Goal: Contribute content: Contribute content

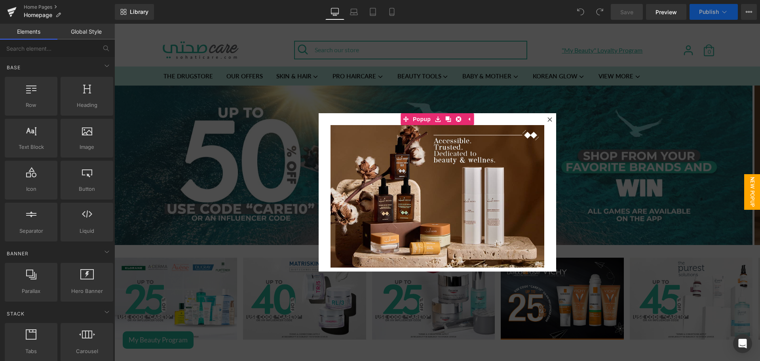
click at [548, 120] on icon at bounding box center [550, 119] width 4 height 4
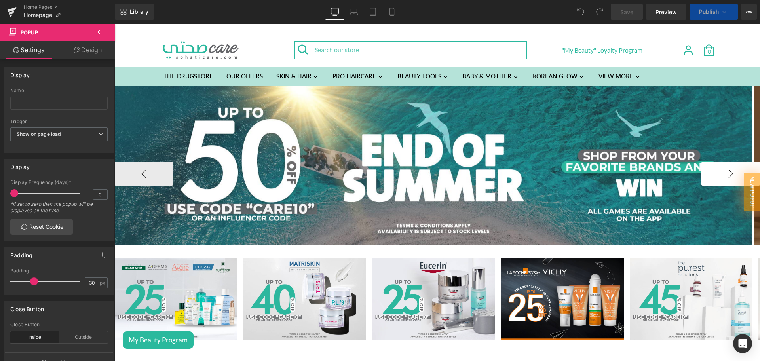
click at [722, 172] on button "›" at bounding box center [731, 174] width 59 height 24
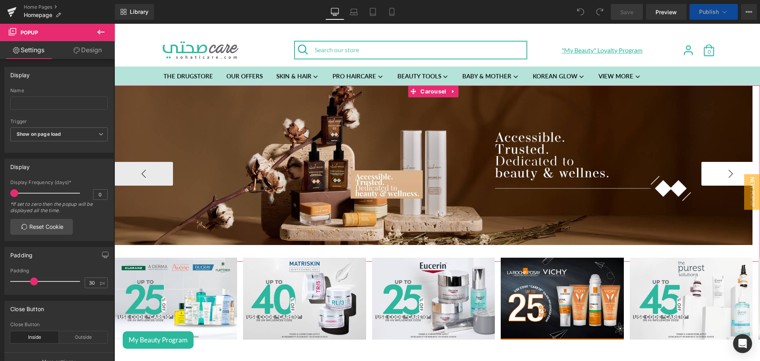
click at [722, 172] on button "›" at bounding box center [731, 174] width 59 height 24
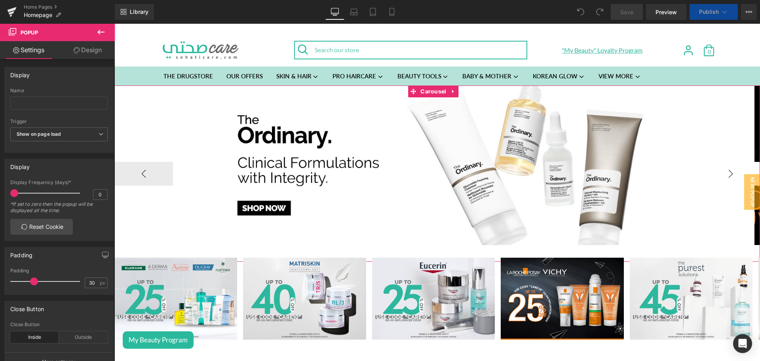
click at [722, 172] on button "›" at bounding box center [731, 174] width 59 height 24
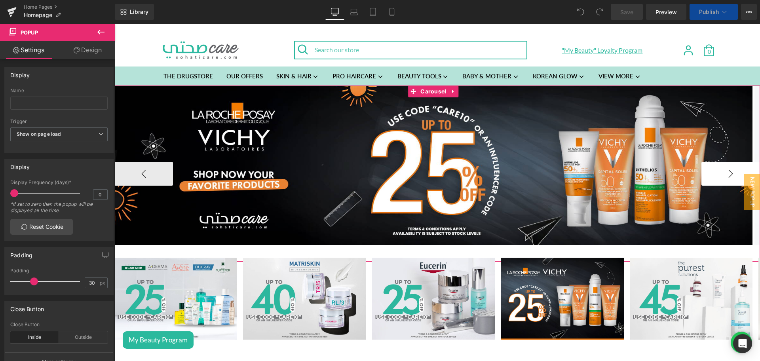
click at [722, 172] on button "›" at bounding box center [731, 174] width 59 height 24
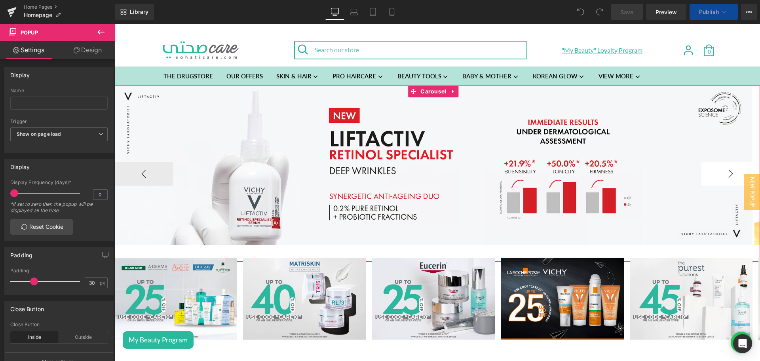
click at [722, 172] on button "›" at bounding box center [731, 174] width 59 height 24
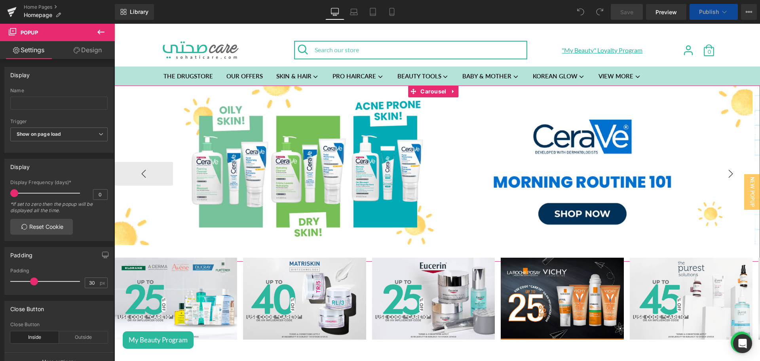
click at [722, 172] on button "›" at bounding box center [731, 174] width 59 height 24
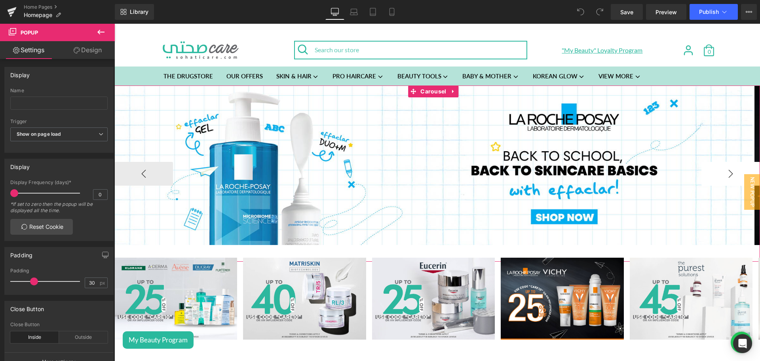
click at [722, 172] on button "›" at bounding box center [731, 174] width 59 height 24
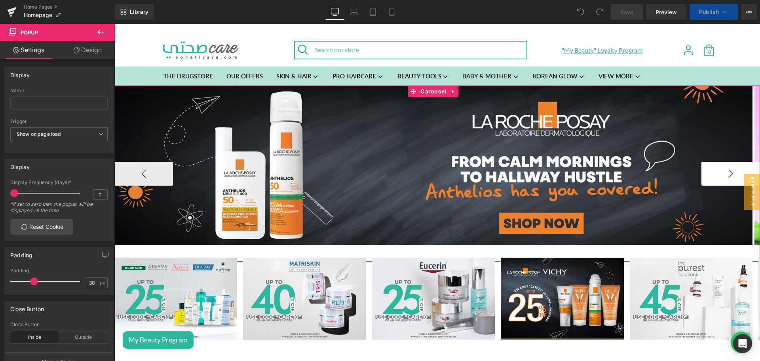
click at [722, 172] on button "›" at bounding box center [731, 174] width 59 height 24
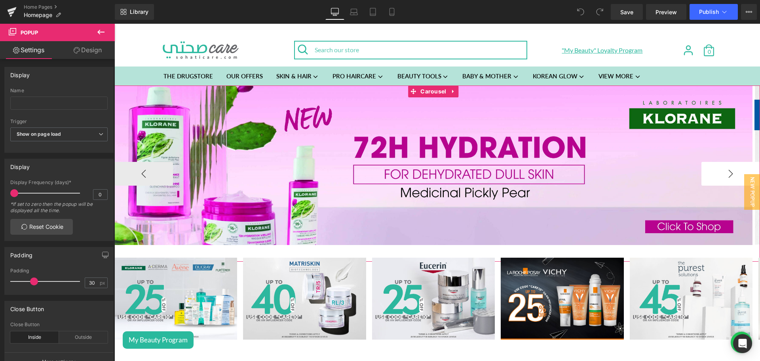
click at [722, 172] on button "›" at bounding box center [731, 174] width 59 height 24
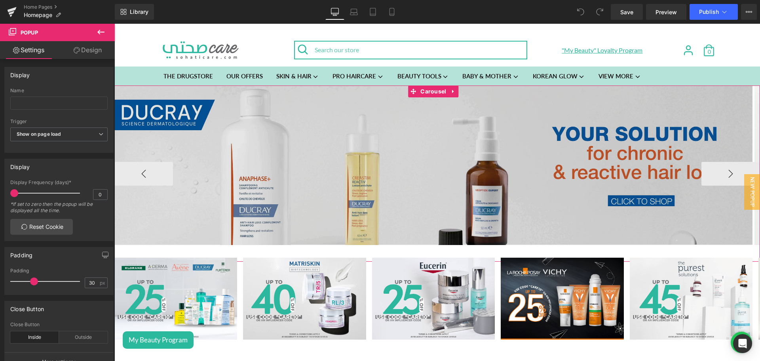
click at [423, 90] on span "Carousel" at bounding box center [434, 92] width 30 height 12
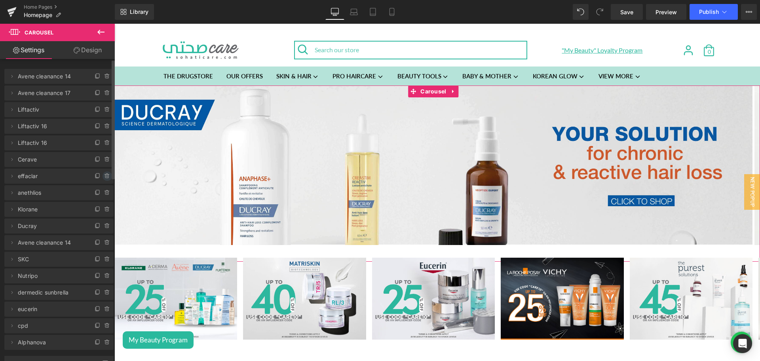
click at [104, 176] on icon at bounding box center [107, 176] width 6 height 6
drag, startPoint x: 96, startPoint y: 177, endPoint x: 244, endPoint y: 46, distance: 198.1
click at [96, 177] on button "Delete" at bounding box center [98, 176] width 25 height 10
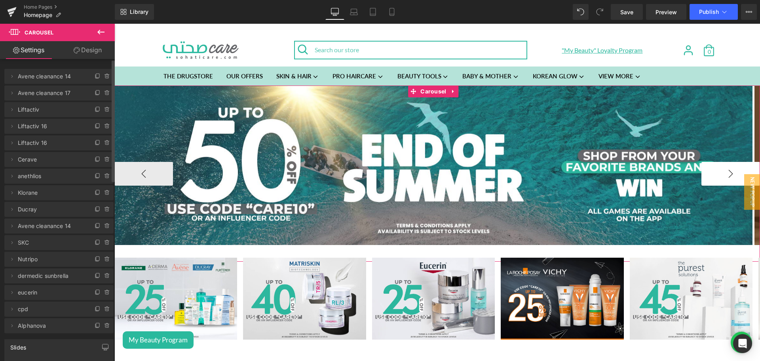
click at [721, 182] on button "›" at bounding box center [731, 174] width 59 height 24
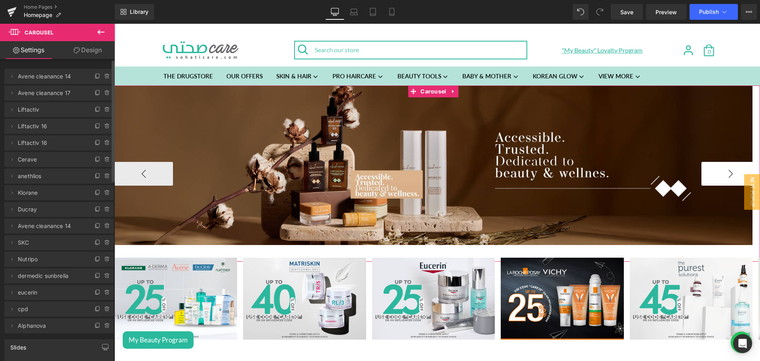
click at [721, 182] on button "›" at bounding box center [731, 174] width 59 height 24
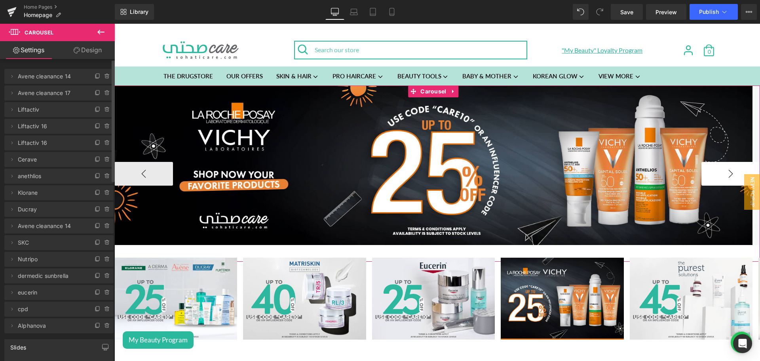
click at [721, 182] on button "›" at bounding box center [731, 174] width 59 height 24
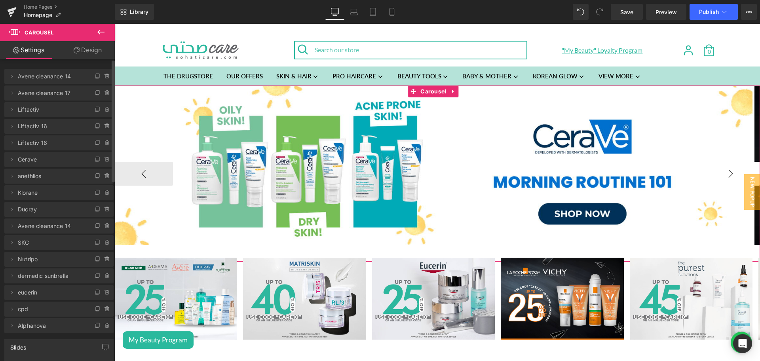
click at [721, 182] on button "›" at bounding box center [731, 174] width 59 height 24
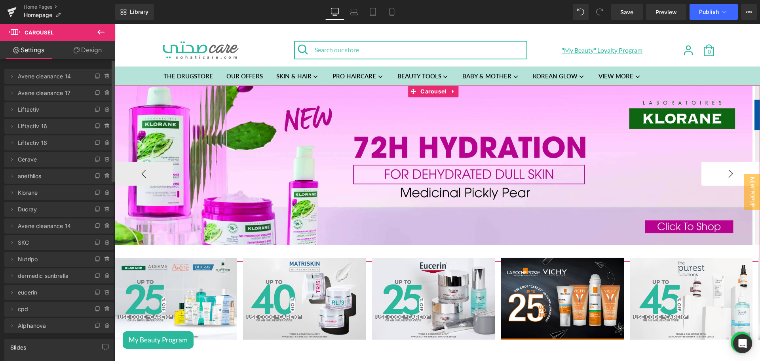
click at [721, 182] on button "›" at bounding box center [731, 174] width 59 height 24
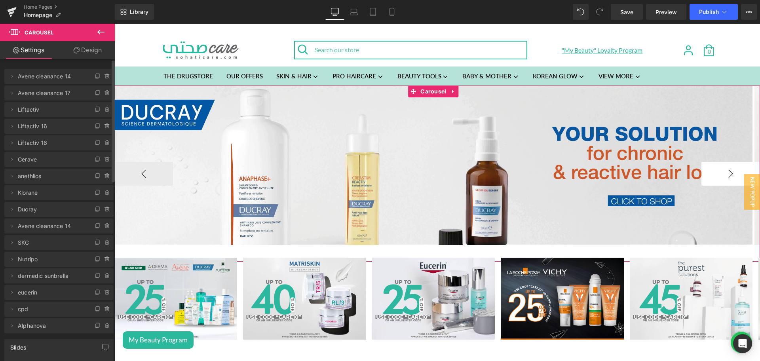
click at [721, 182] on button "›" at bounding box center [731, 174] width 59 height 24
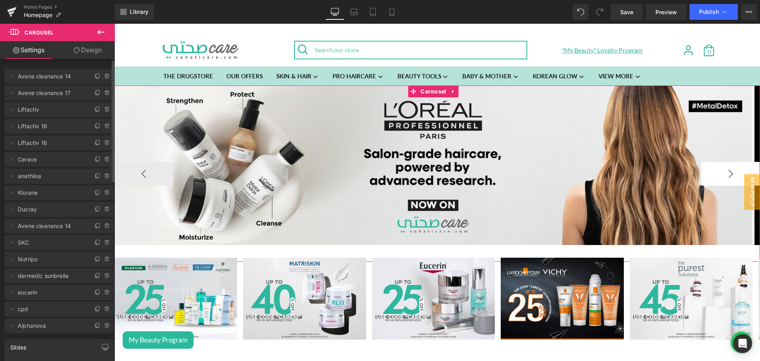
click at [721, 182] on button "›" at bounding box center [731, 174] width 59 height 24
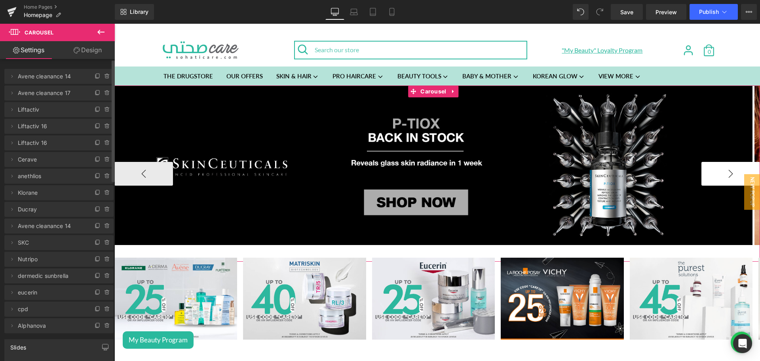
click at [721, 182] on button "›" at bounding box center [731, 174] width 59 height 24
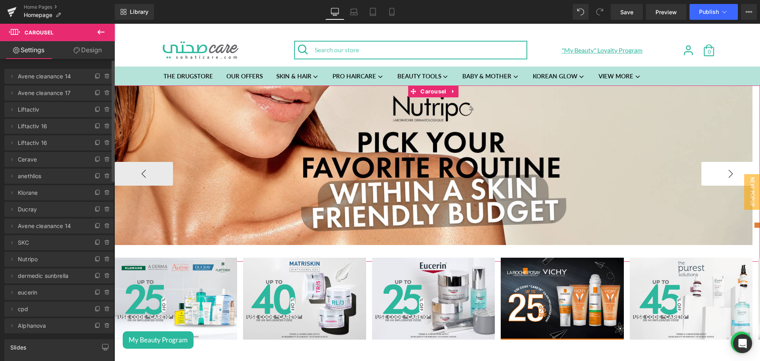
click at [721, 182] on button "›" at bounding box center [731, 174] width 59 height 24
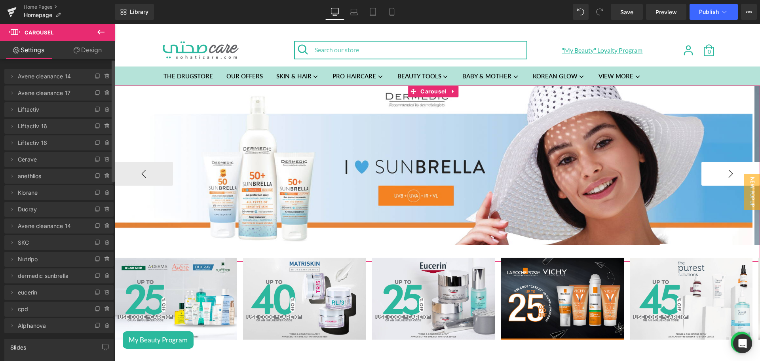
click at [721, 182] on button "›" at bounding box center [731, 174] width 59 height 24
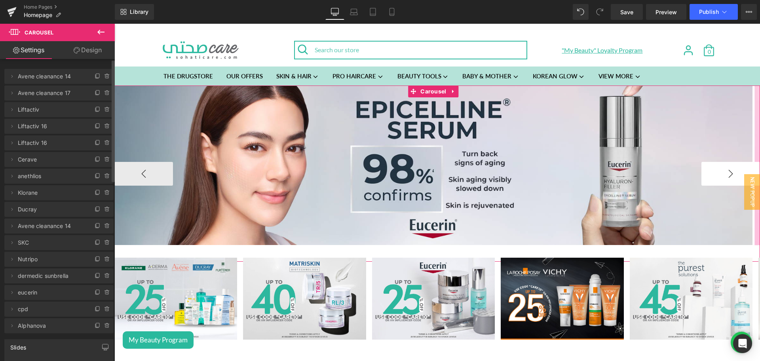
click at [721, 182] on button "›" at bounding box center [731, 174] width 59 height 24
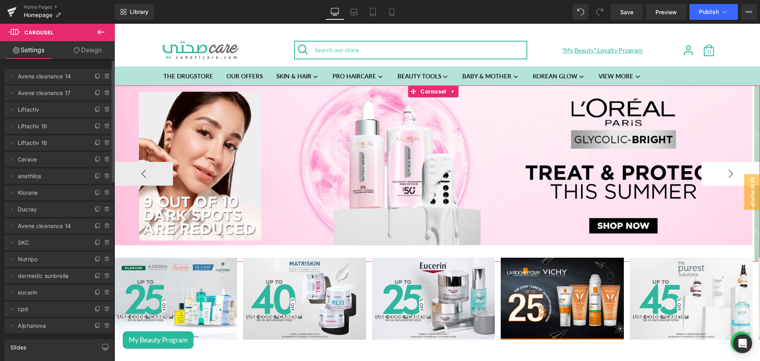
click at [721, 182] on button "›" at bounding box center [731, 174] width 59 height 24
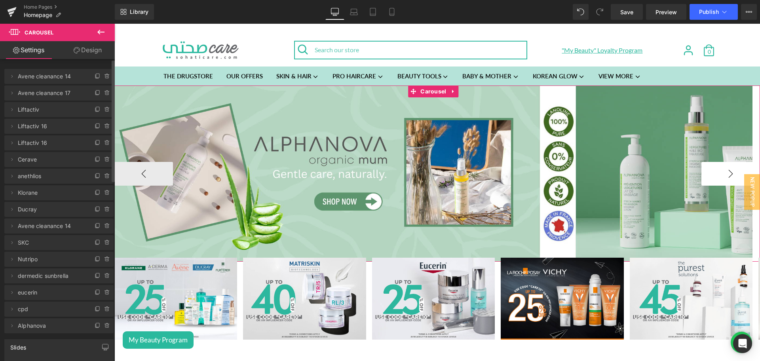
click at [721, 182] on button "›" at bounding box center [731, 174] width 59 height 24
click at [168, 175] on button "‹" at bounding box center [143, 174] width 59 height 24
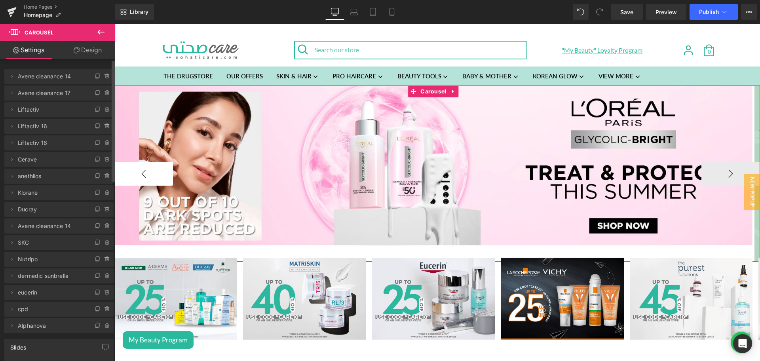
click at [168, 175] on button "‹" at bounding box center [143, 174] width 59 height 24
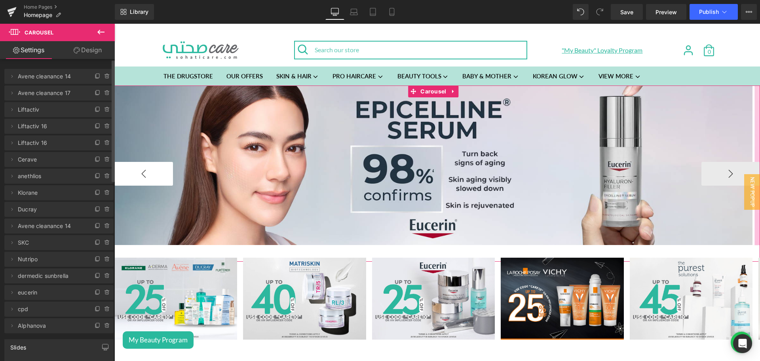
click at [168, 175] on button "‹" at bounding box center [143, 174] width 59 height 24
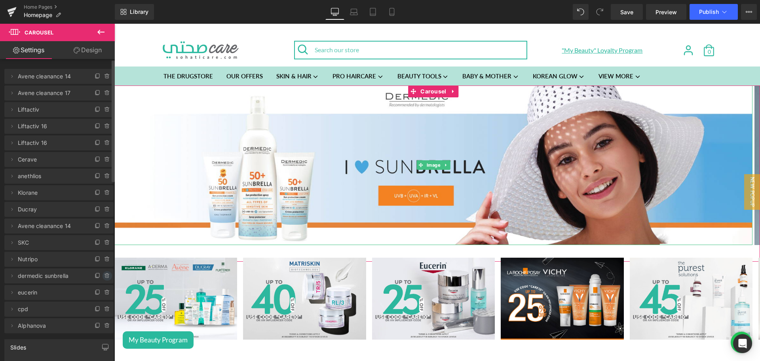
click at [105, 278] on icon at bounding box center [106, 276] width 3 height 4
click at [94, 274] on button "Delete" at bounding box center [98, 276] width 25 height 10
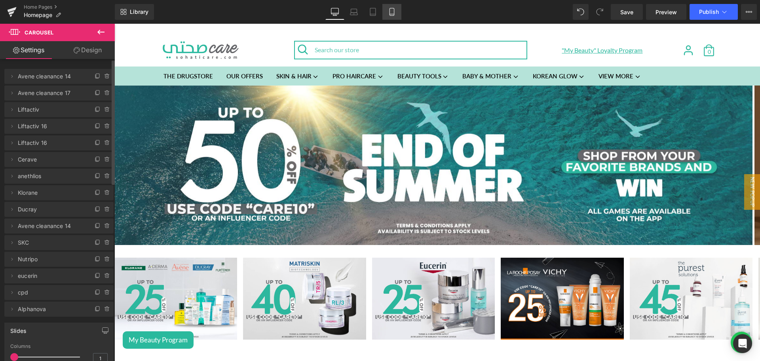
click at [391, 18] on link "Mobile" at bounding box center [392, 12] width 19 height 16
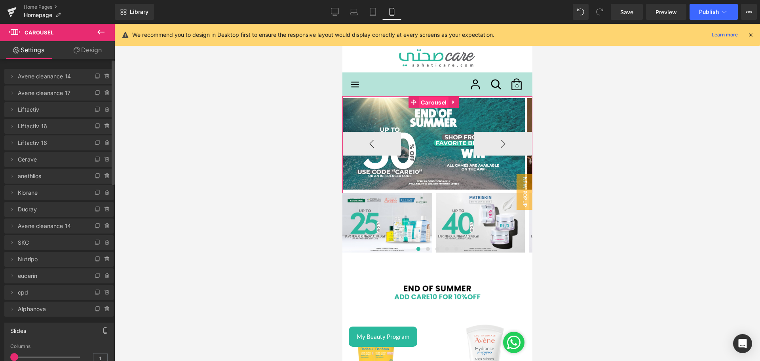
click at [426, 101] on span "Carousel" at bounding box center [434, 103] width 30 height 12
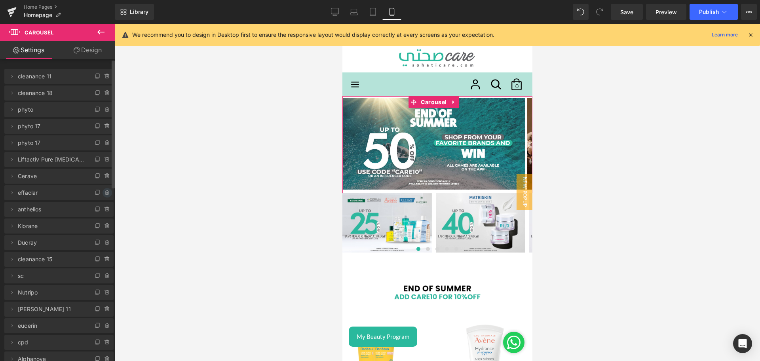
click at [104, 193] on icon at bounding box center [107, 193] width 6 height 6
click at [68, 195] on button "Cancel" at bounding box center [70, 193] width 27 height 10
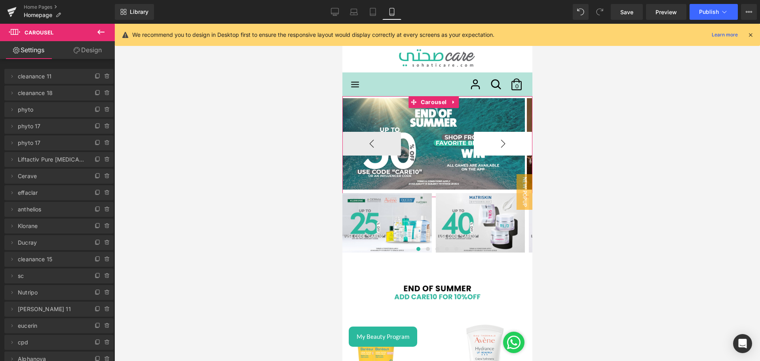
click at [503, 143] on button "›" at bounding box center [503, 144] width 59 height 24
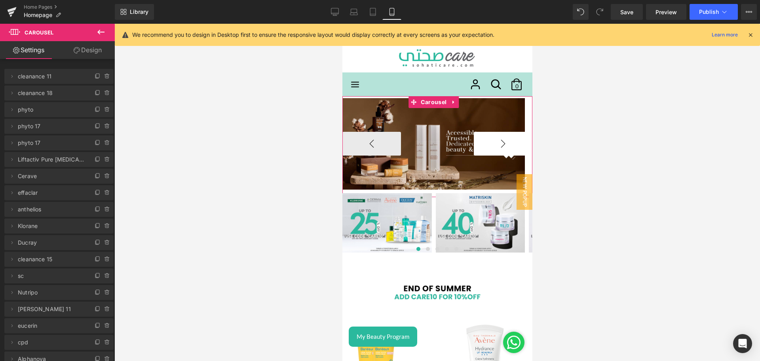
click at [503, 143] on button "›" at bounding box center [503, 144] width 59 height 24
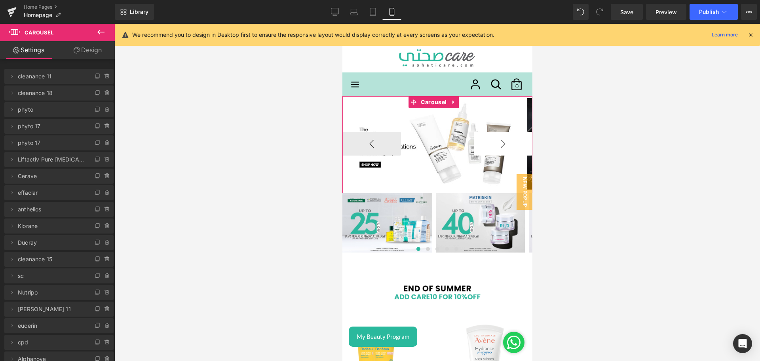
click at [503, 143] on button "›" at bounding box center [503, 144] width 59 height 24
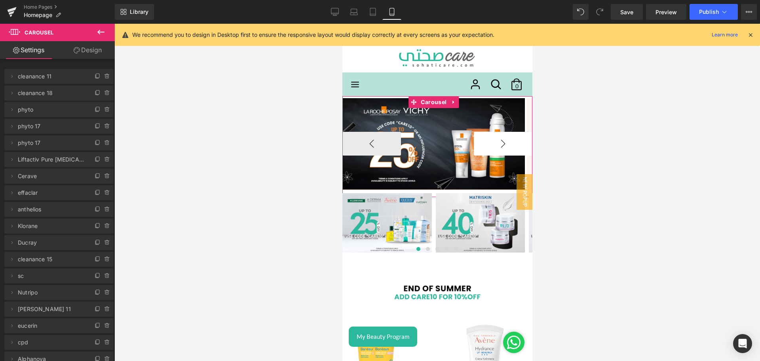
click at [503, 143] on button "›" at bounding box center [503, 144] width 59 height 24
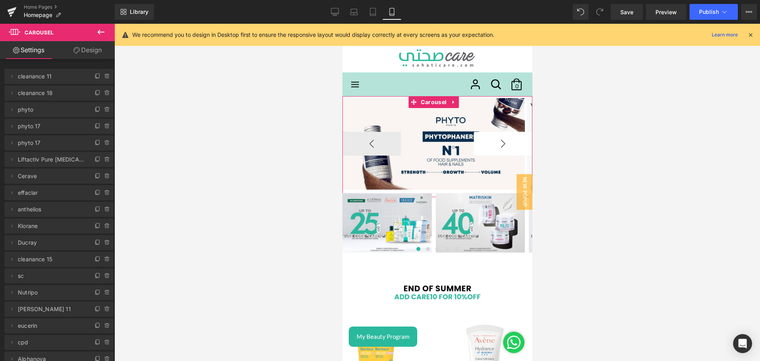
click at [503, 143] on button "›" at bounding box center [503, 144] width 59 height 24
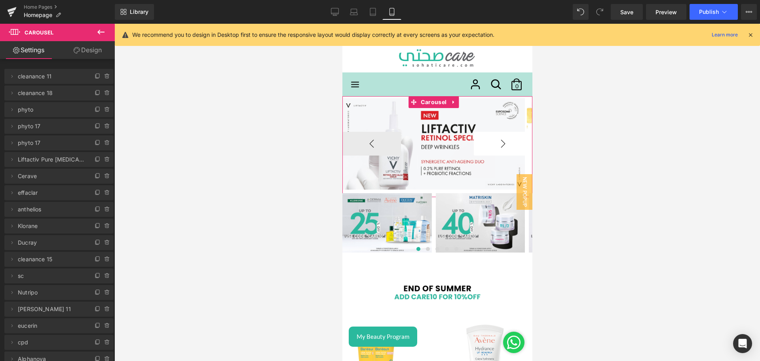
click at [503, 143] on button "›" at bounding box center [503, 144] width 59 height 24
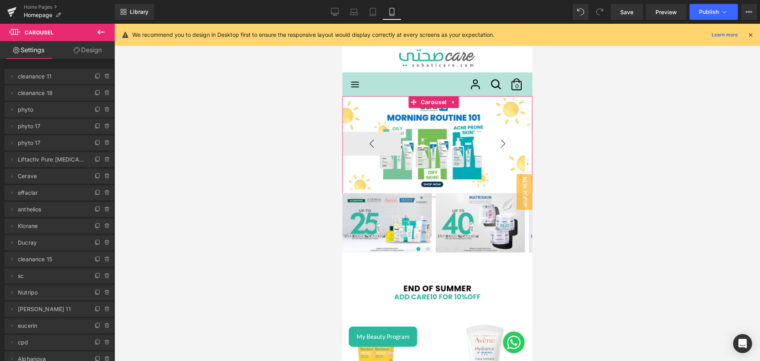
click at [503, 143] on button "›" at bounding box center [503, 144] width 59 height 24
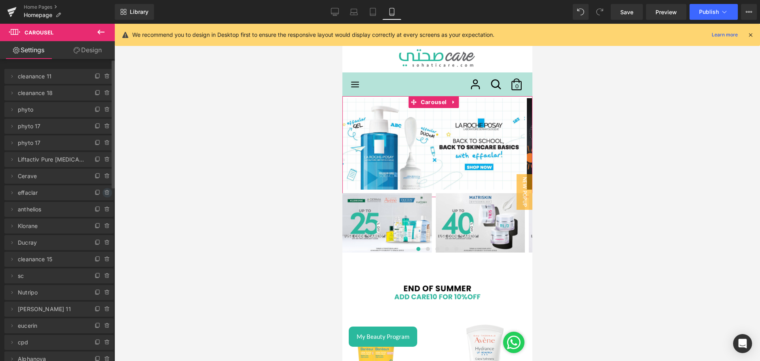
click at [104, 196] on icon at bounding box center [107, 193] width 6 height 6
click at [97, 192] on button "Delete" at bounding box center [98, 193] width 25 height 10
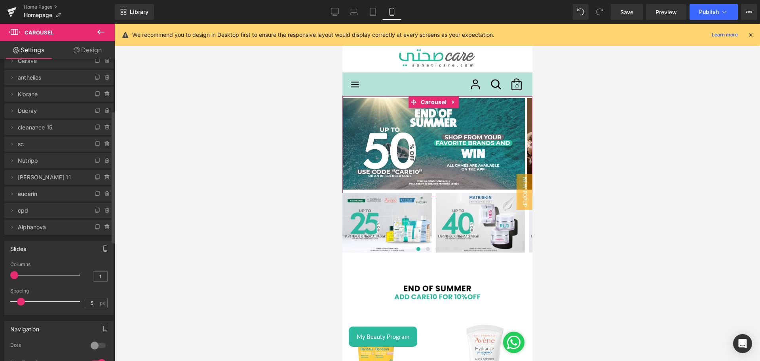
scroll to position [114, 0]
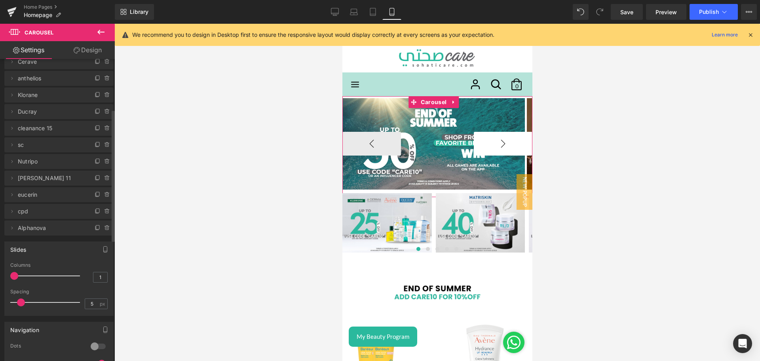
click at [495, 140] on button "›" at bounding box center [503, 144] width 59 height 24
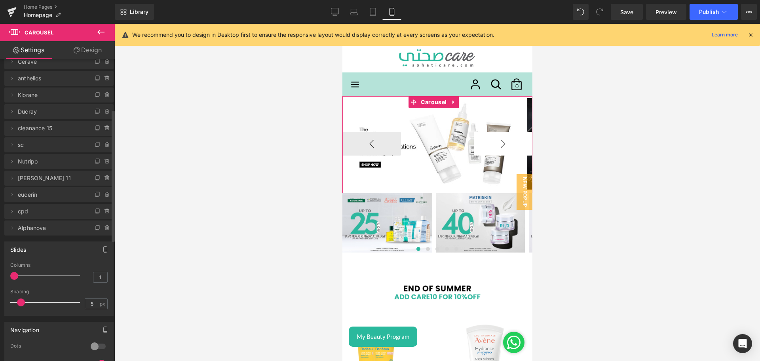
click at [495, 140] on button "›" at bounding box center [503, 144] width 59 height 24
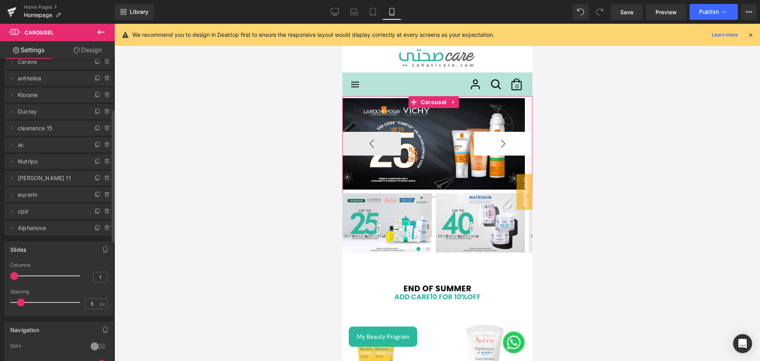
click at [495, 140] on button "›" at bounding box center [503, 144] width 59 height 24
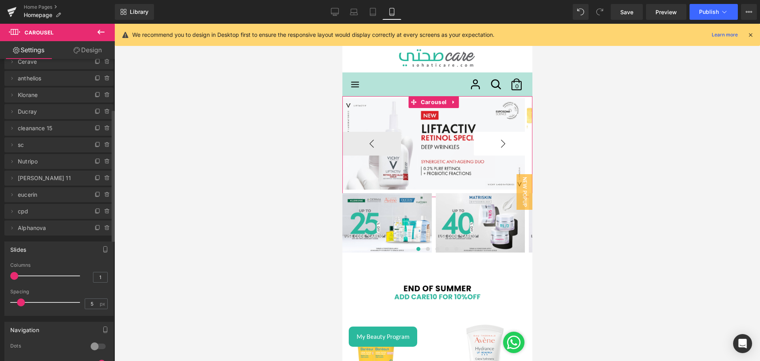
click at [495, 140] on button "›" at bounding box center [503, 144] width 59 height 24
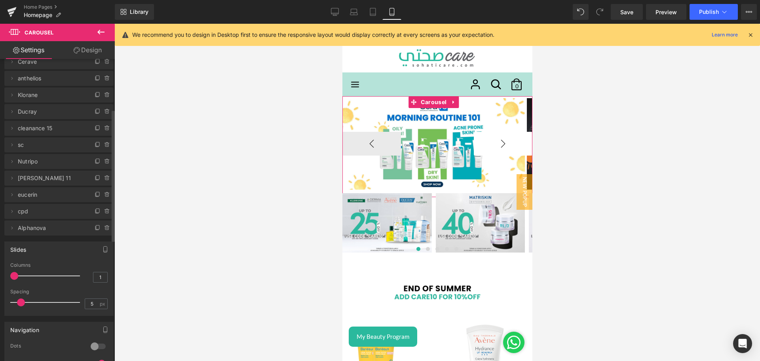
click at [495, 140] on button "›" at bounding box center [503, 144] width 59 height 24
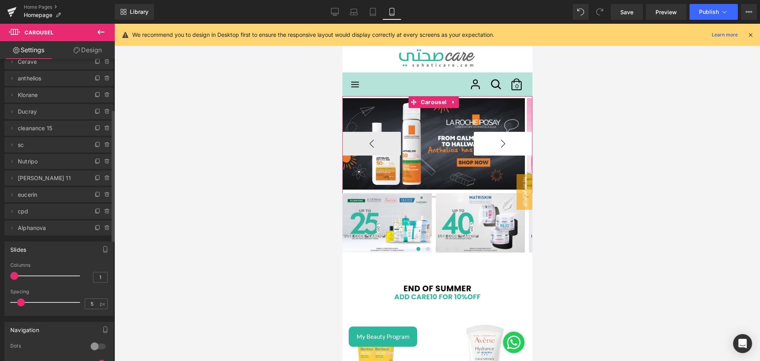
click at [495, 140] on button "›" at bounding box center [503, 144] width 59 height 24
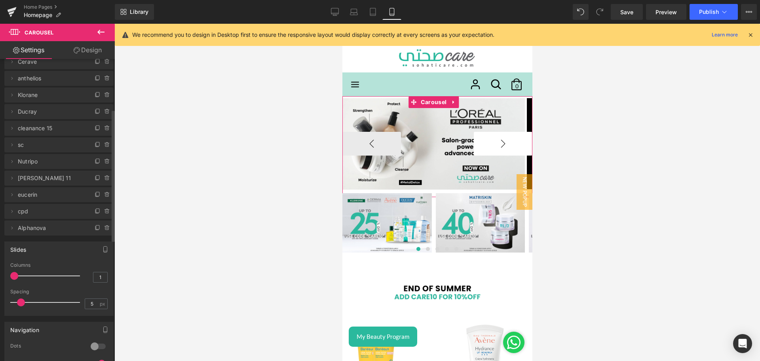
click at [495, 140] on button "›" at bounding box center [503, 144] width 59 height 24
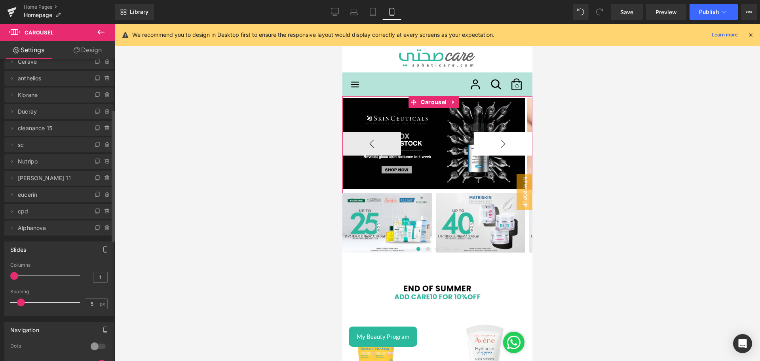
click at [495, 140] on button "›" at bounding box center [503, 144] width 59 height 24
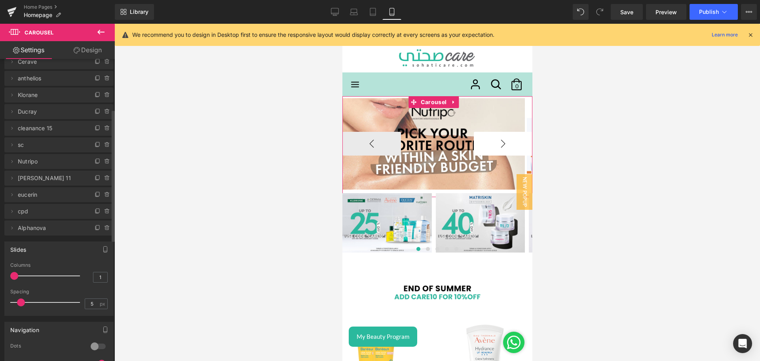
click at [495, 140] on button "›" at bounding box center [503, 144] width 59 height 24
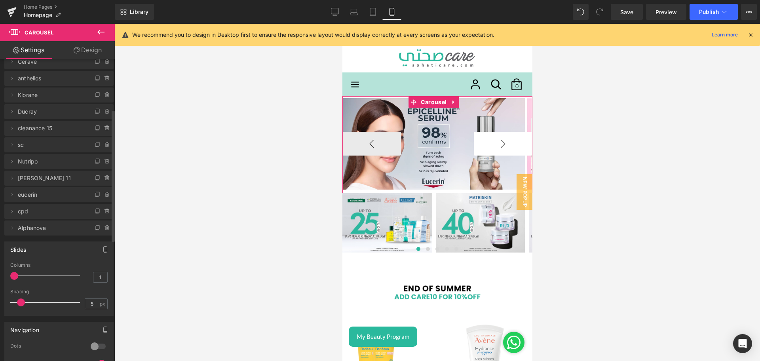
click at [495, 140] on button "›" at bounding box center [503, 144] width 59 height 24
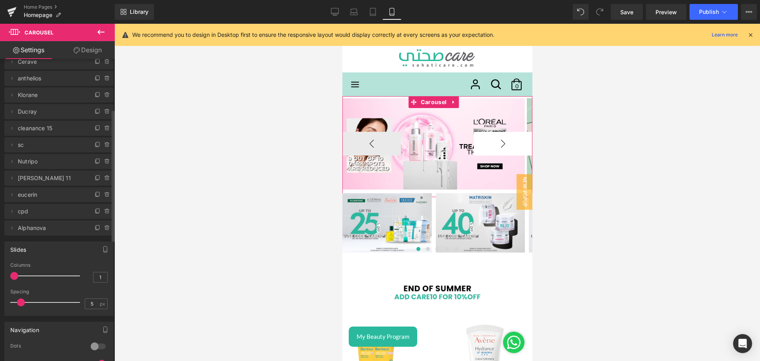
click at [495, 140] on button "›" at bounding box center [503, 144] width 59 height 24
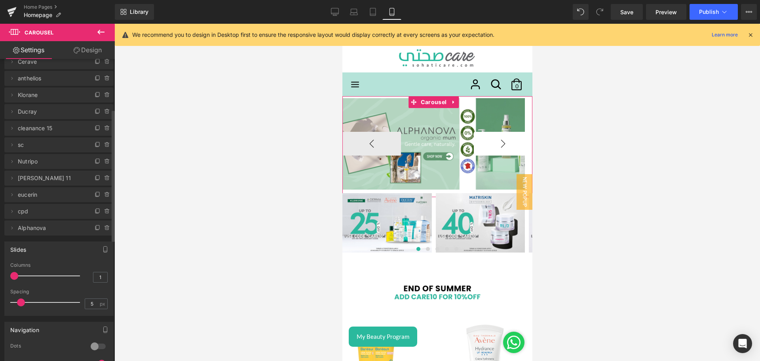
click at [495, 140] on button "›" at bounding box center [503, 144] width 59 height 24
click at [390, 141] on button "‹" at bounding box center [371, 144] width 59 height 24
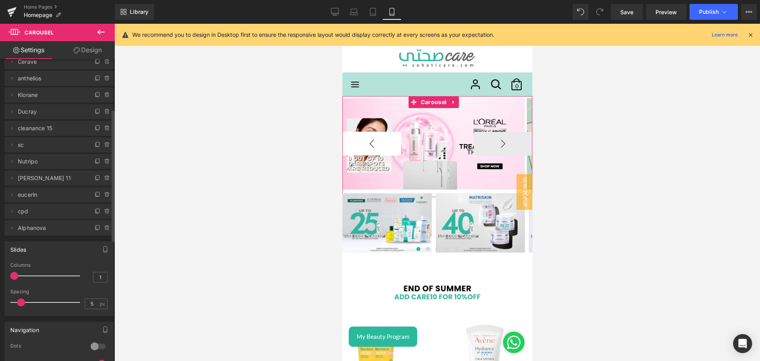
click at [390, 141] on button "‹" at bounding box center [371, 144] width 59 height 24
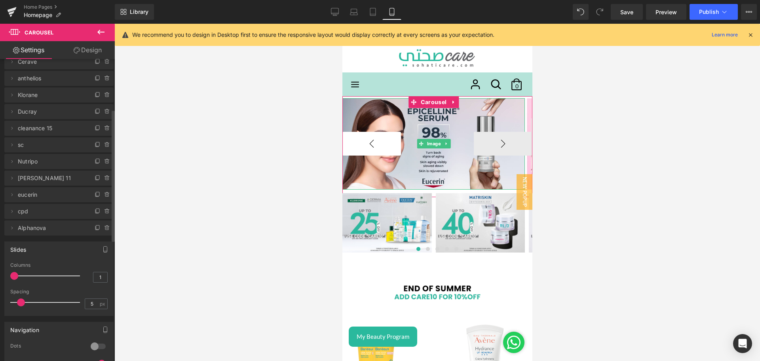
click at [390, 141] on button "‹" at bounding box center [371, 144] width 59 height 24
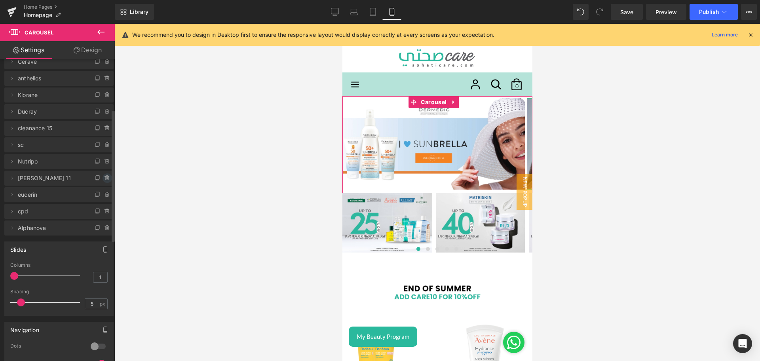
click at [107, 175] on icon at bounding box center [107, 178] width 6 height 6
click at [92, 177] on button "Delete" at bounding box center [98, 178] width 25 height 10
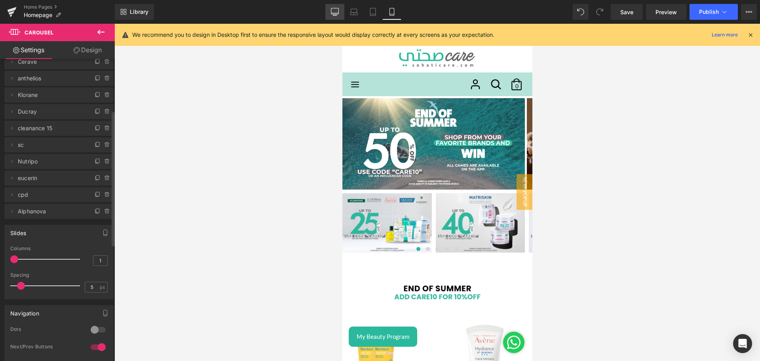
click at [330, 12] on link "Desktop" at bounding box center [335, 12] width 19 height 16
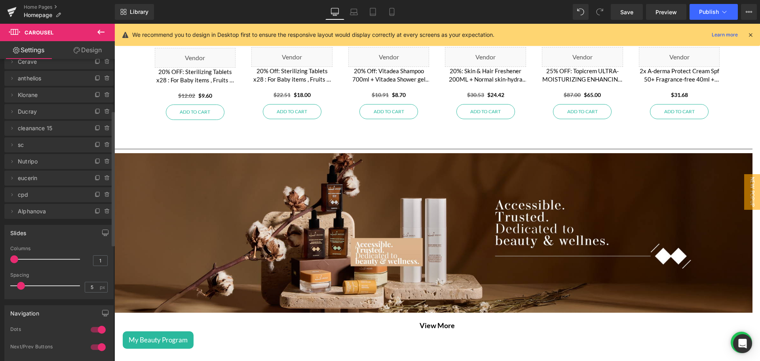
scroll to position [976, 0]
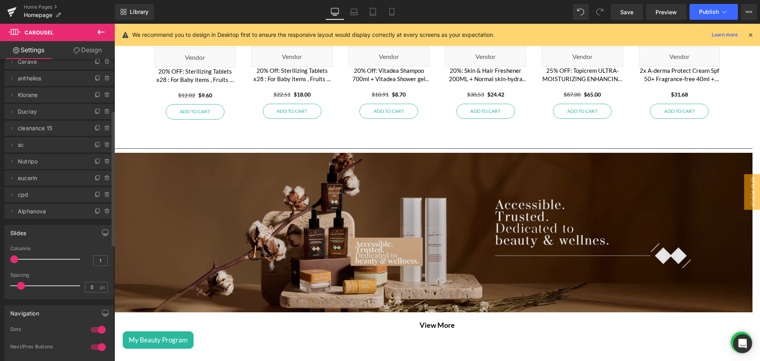
click at [402, 243] on img at bounding box center [433, 233] width 638 height 160
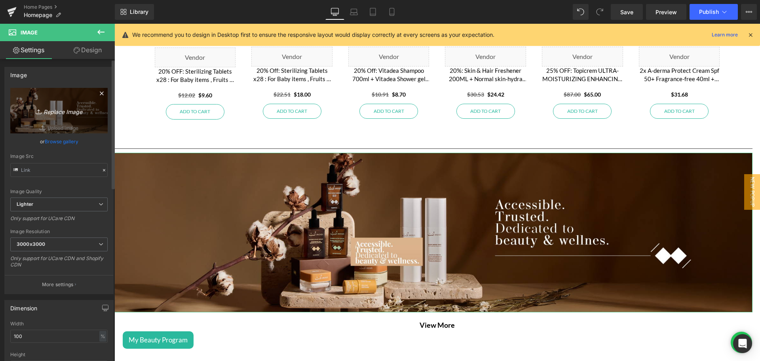
click at [31, 113] on icon "Replace Image" at bounding box center [58, 111] width 63 height 10
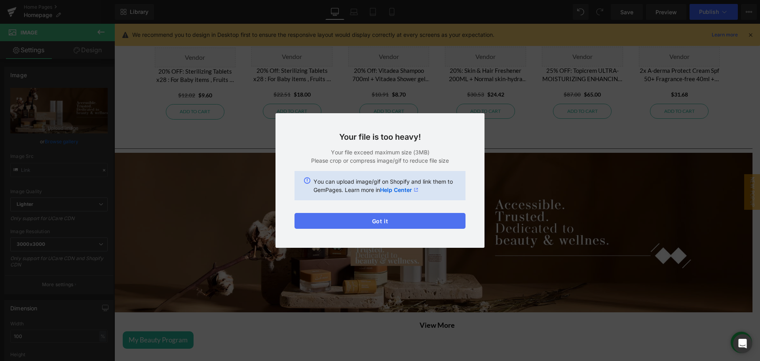
click at [370, 222] on button "Got it" at bounding box center [380, 221] width 171 height 16
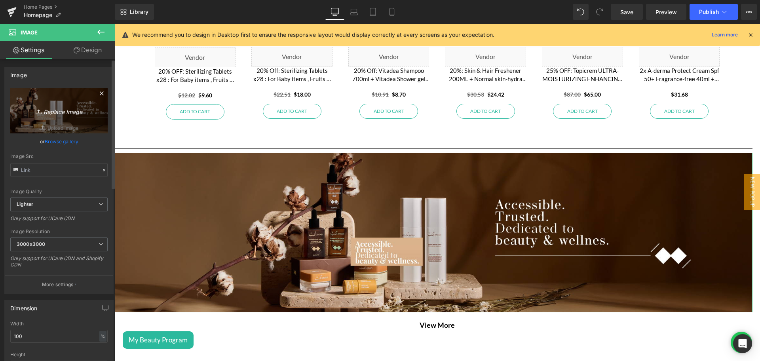
click at [65, 94] on link "Replace Image" at bounding box center [58, 111] width 97 height 46
click at [60, 109] on icon "Replace Image" at bounding box center [58, 111] width 63 height 10
type input "C:\fakepath\Antati category featured banner desktop-min.png"
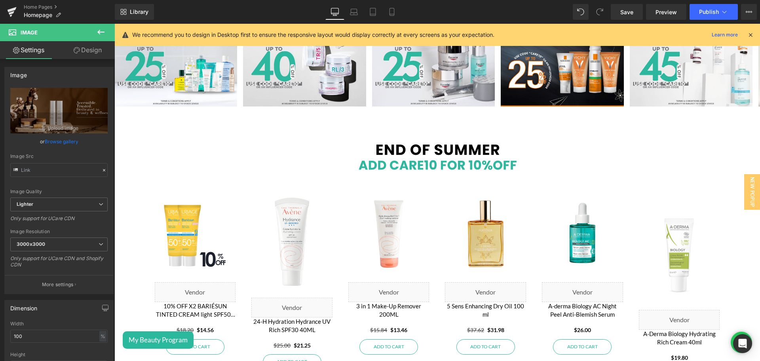
scroll to position [0, 0]
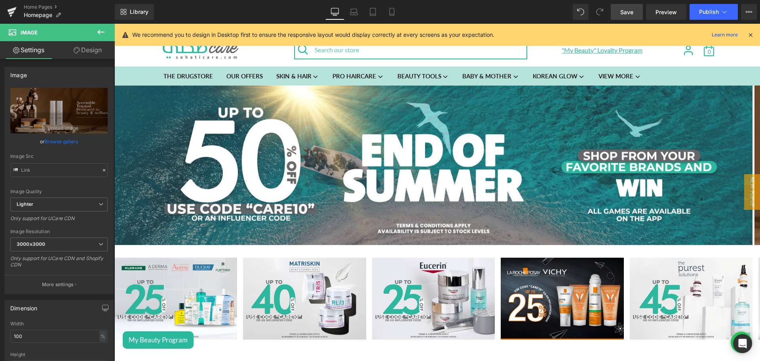
click at [630, 6] on link "Save" at bounding box center [627, 12] width 32 height 16
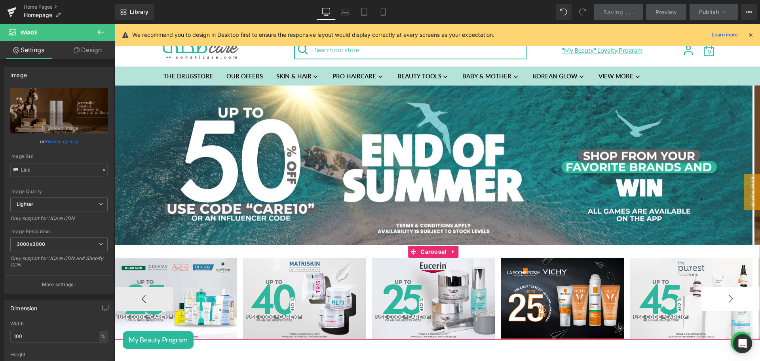
click at [713, 293] on button "›" at bounding box center [731, 299] width 59 height 24
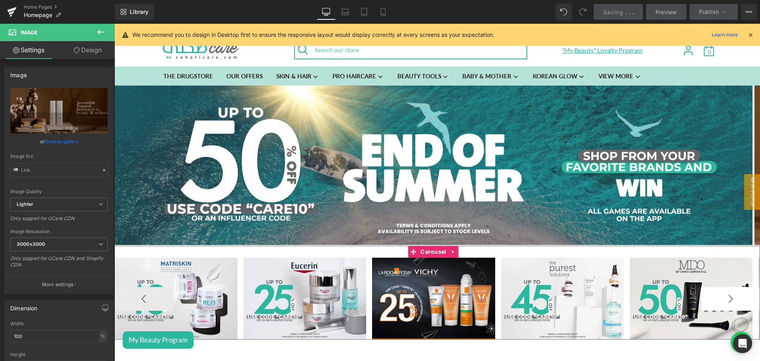
click at [713, 293] on button "›" at bounding box center [731, 299] width 59 height 24
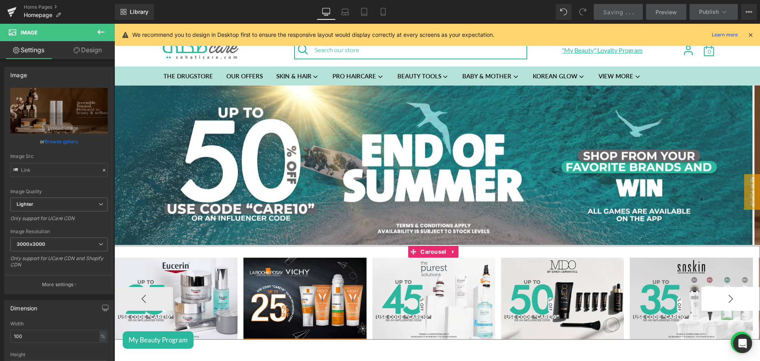
click at [713, 293] on button "›" at bounding box center [731, 299] width 59 height 24
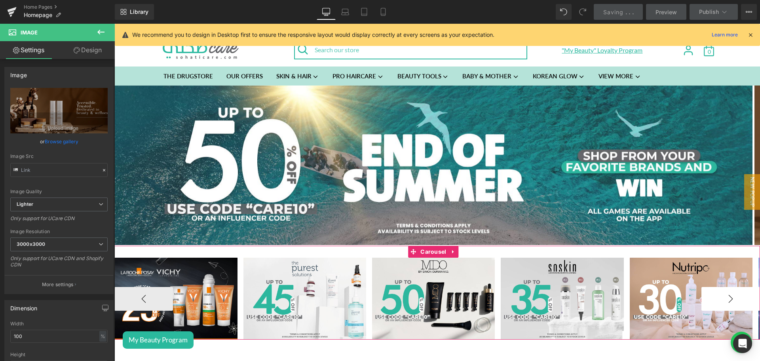
click at [713, 293] on button "›" at bounding box center [731, 299] width 59 height 24
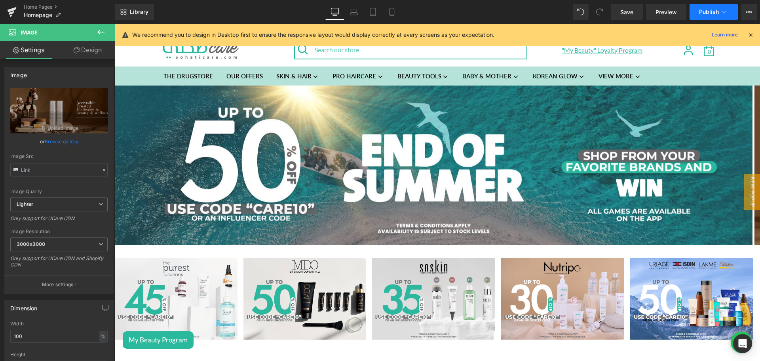
click at [711, 15] on button "Publish" at bounding box center [714, 12] width 48 height 16
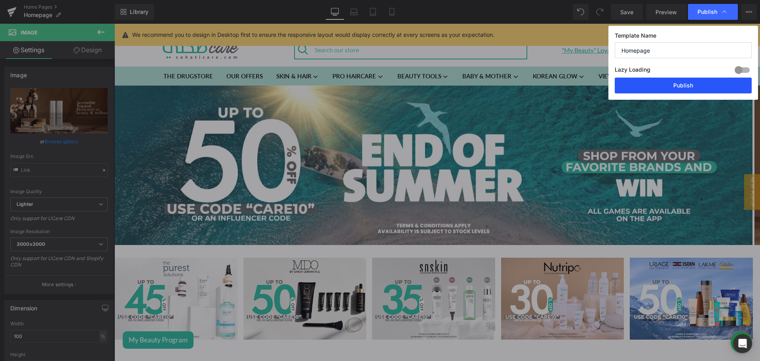
drag, startPoint x: 658, startPoint y: 88, endPoint x: 421, endPoint y: 53, distance: 239.7
click at [658, 88] on button "Publish" at bounding box center [683, 86] width 137 height 16
